Goal: Task Accomplishment & Management: Manage account settings

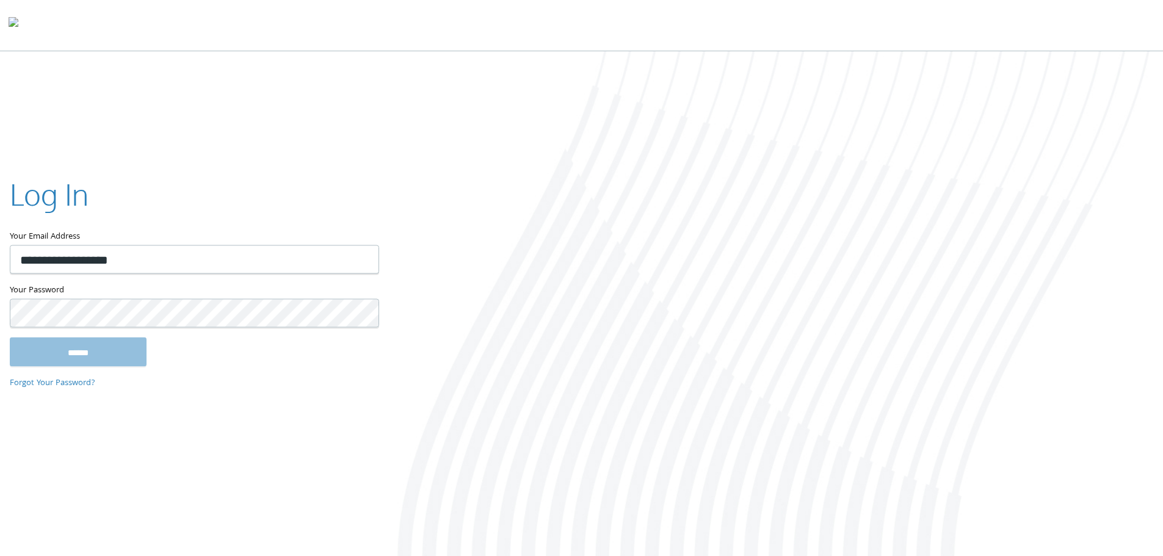
type input "**********"
click at [10, 337] on input "******" at bounding box center [78, 351] width 137 height 29
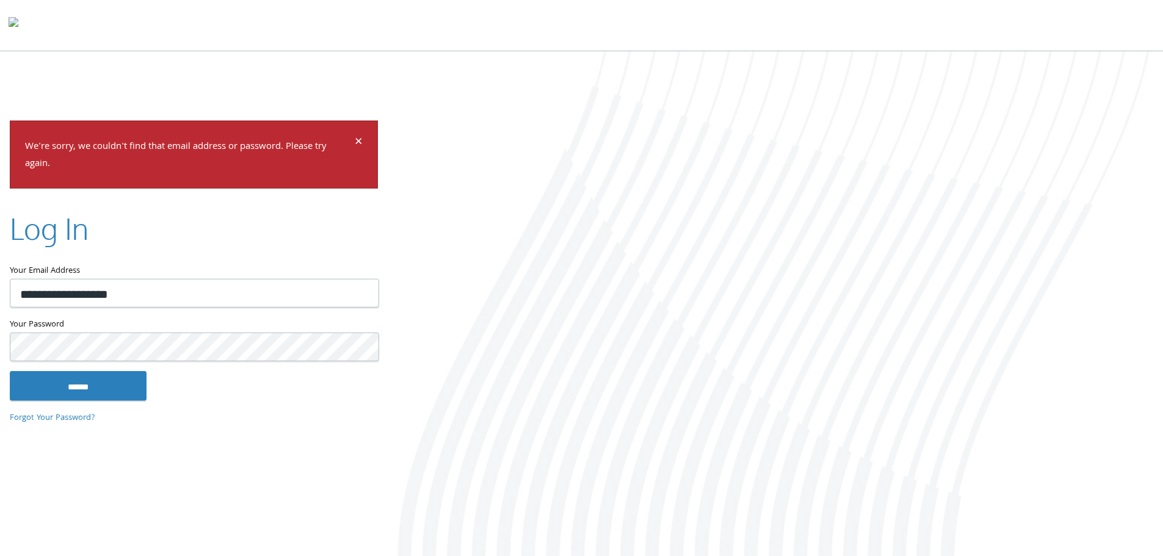
click at [10, 371] on input "******" at bounding box center [78, 385] width 137 height 29
